Goal: Navigation & Orientation: Understand site structure

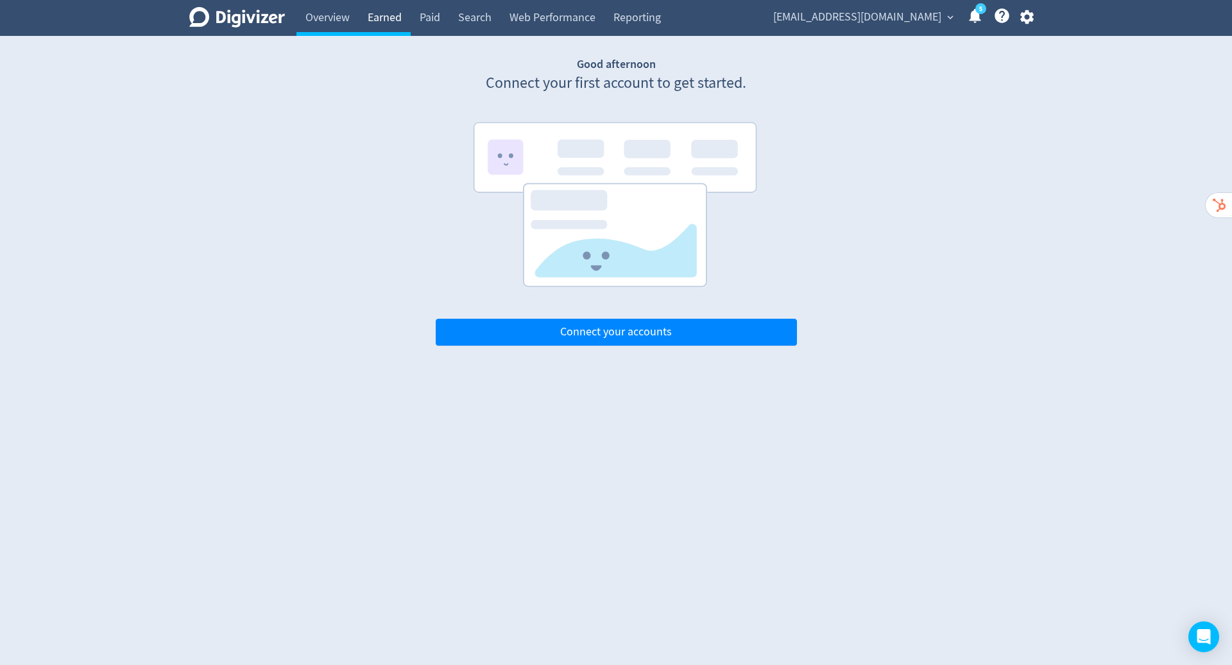
click at [397, 14] on link "Earned" at bounding box center [385, 18] width 52 height 36
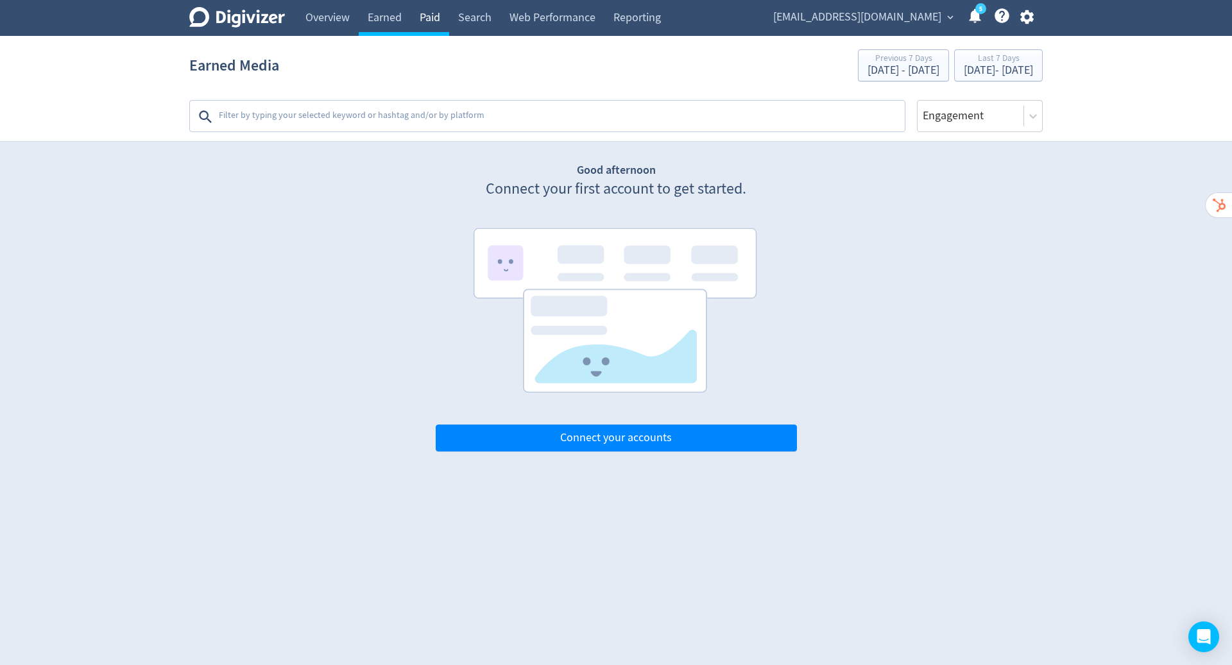
click at [431, 28] on link "Paid" at bounding box center [430, 18] width 38 height 36
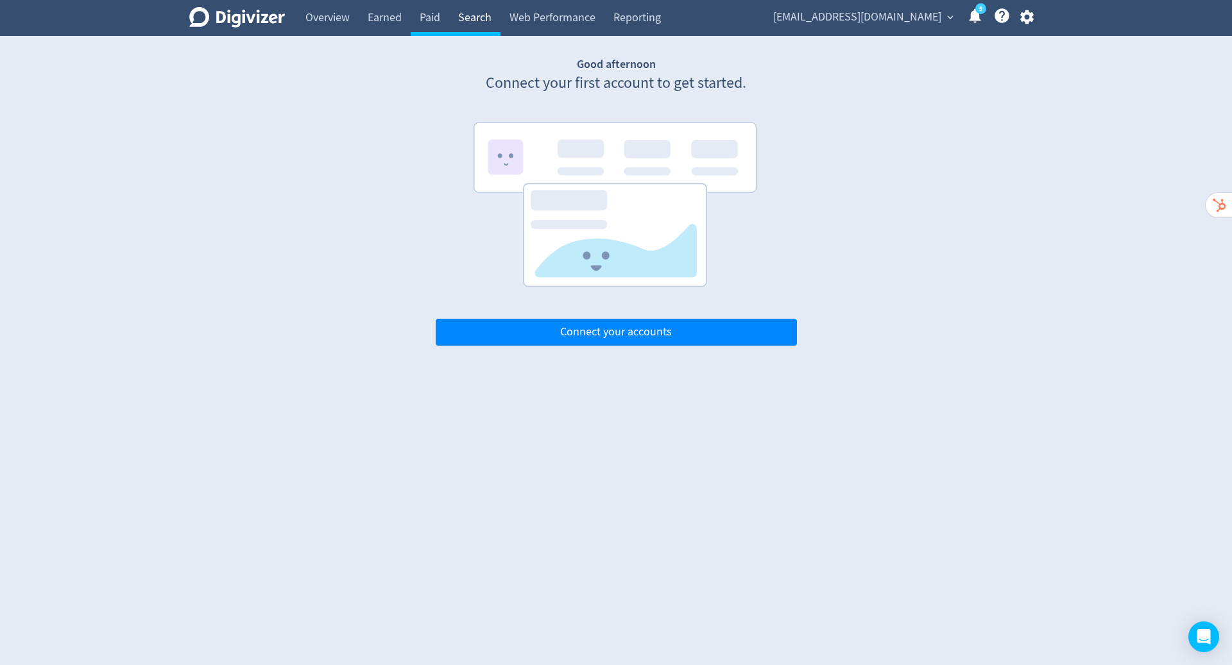
click at [481, 23] on link "Search" at bounding box center [474, 18] width 51 height 36
click at [582, 26] on link "Web Performance" at bounding box center [552, 18] width 104 height 36
click at [638, 27] on link "Reporting" at bounding box center [636, 18] width 65 height 36
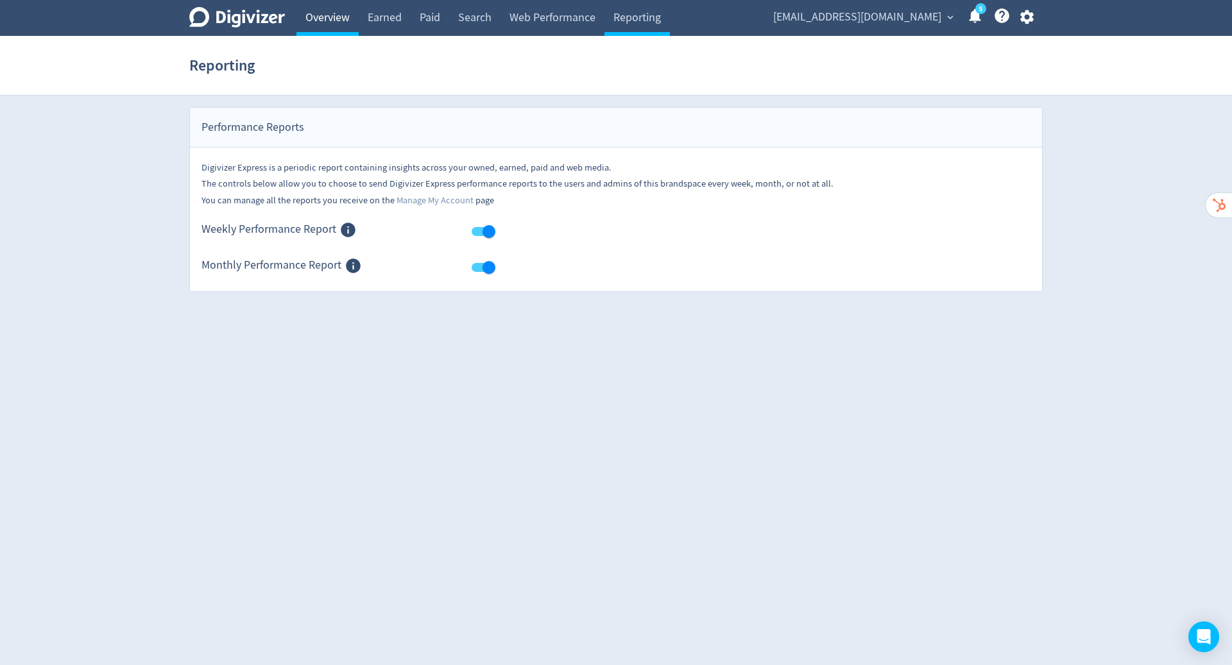
click at [323, 15] on link "Overview" at bounding box center [327, 18] width 62 height 36
